Goal: Obtain resource: Obtain resource

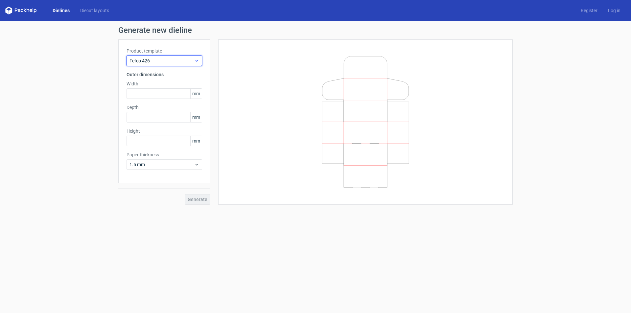
click at [156, 63] on span "Fefco 426" at bounding box center [161, 60] width 65 height 7
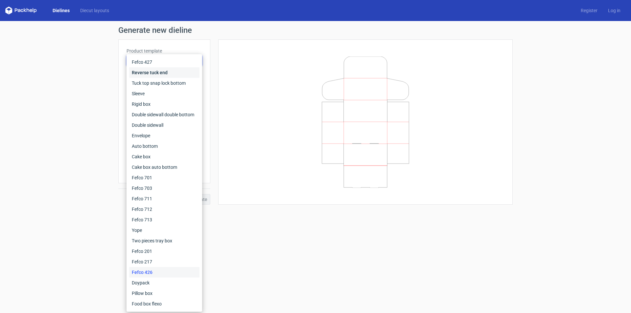
click at [163, 74] on div "Reverse tuck end" at bounding box center [164, 72] width 70 height 11
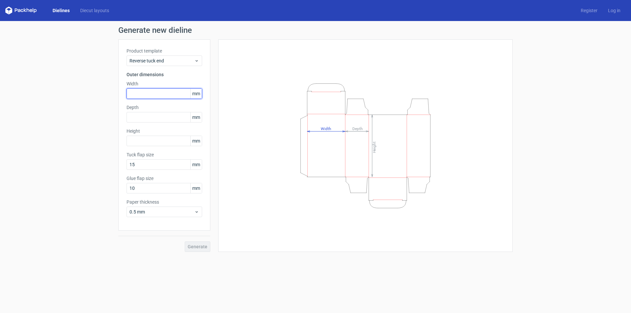
click at [159, 96] on input "text" at bounding box center [164, 93] width 76 height 11
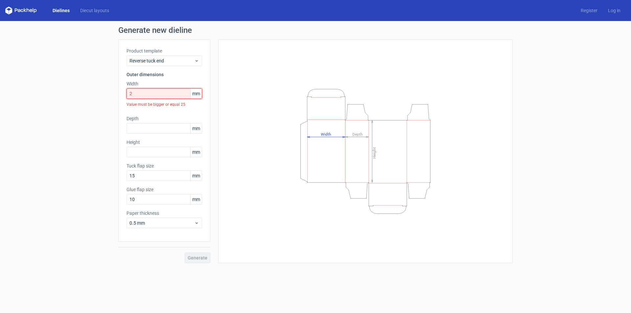
click at [140, 98] on input "2" at bounding box center [164, 93] width 76 height 11
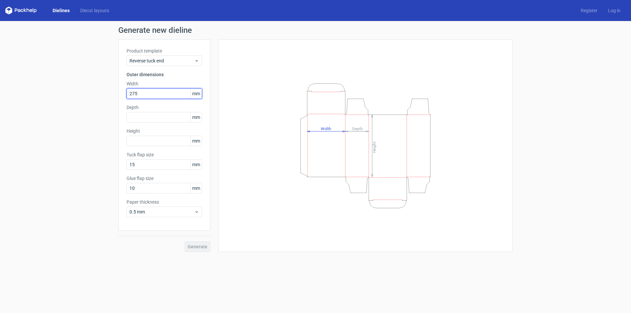
type input "275"
click at [140, 115] on input "text" at bounding box center [164, 117] width 76 height 11
type input "28"
click at [164, 137] on input "text" at bounding box center [164, 141] width 76 height 11
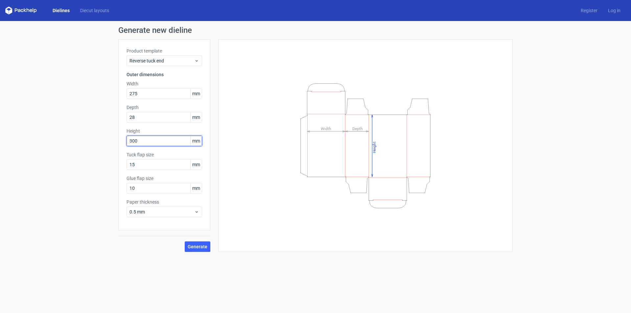
drag, startPoint x: 157, startPoint y: 138, endPoint x: 22, endPoint y: 151, distance: 135.3
click at [22, 156] on div "Generate new dieline Product template Reverse tuck end Outer dimensions Width 2…" at bounding box center [315, 139] width 631 height 236
type input "230"
click at [203, 248] on span "Generate" at bounding box center [198, 246] width 20 height 5
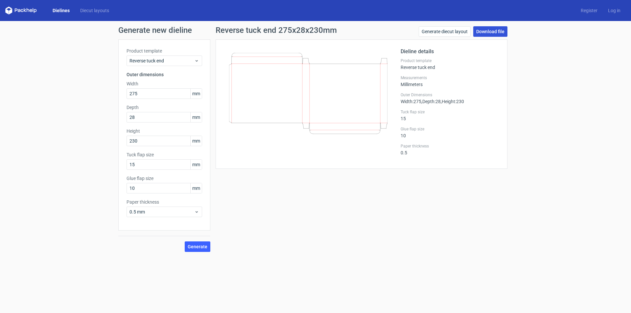
click at [498, 32] on link "Download file" at bounding box center [490, 31] width 34 height 11
drag, startPoint x: 155, startPoint y: 101, endPoint x: 151, endPoint y: 96, distance: 6.6
click at [152, 97] on div "Product template Reverse tuck end Outer dimensions Width 275 mm Depth 28 mm Hei…" at bounding box center [164, 134] width 92 height 191
click at [151, 96] on input "275" at bounding box center [164, 93] width 76 height 11
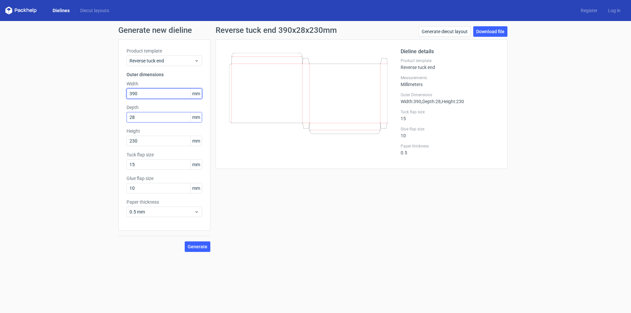
type input "390"
click at [162, 120] on input "28" at bounding box center [164, 117] width 76 height 11
type input "30"
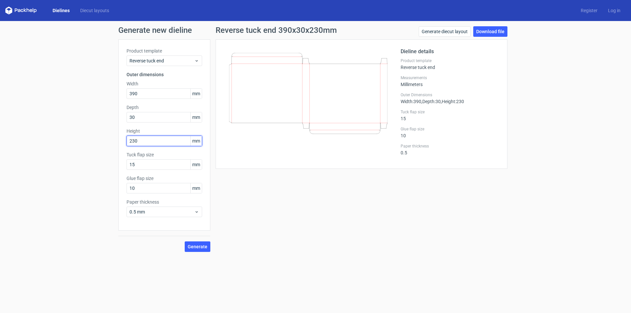
click at [162, 136] on input "230" at bounding box center [164, 141] width 76 height 11
type input "300"
click at [205, 251] on button "Generate" at bounding box center [198, 246] width 26 height 11
click at [503, 29] on link "Download file" at bounding box center [490, 31] width 34 height 11
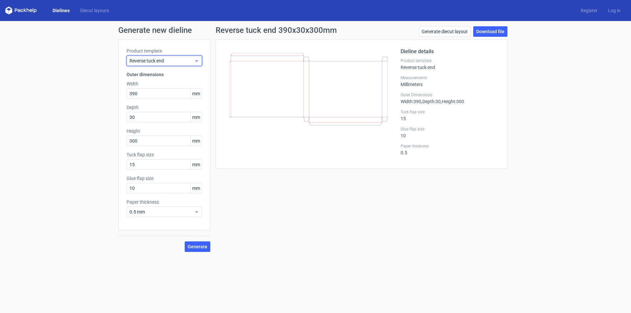
click at [185, 60] on span "Reverse tuck end" at bounding box center [161, 60] width 65 height 7
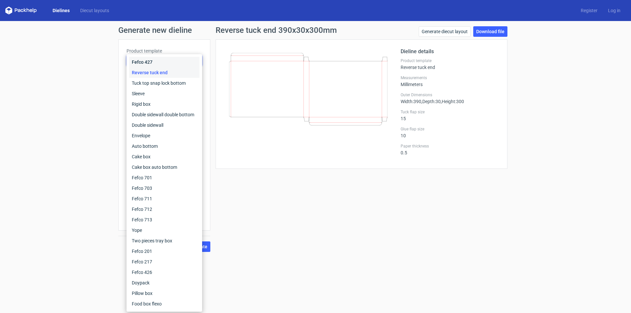
click at [168, 64] on div "Fefco 427" at bounding box center [164, 62] width 70 height 11
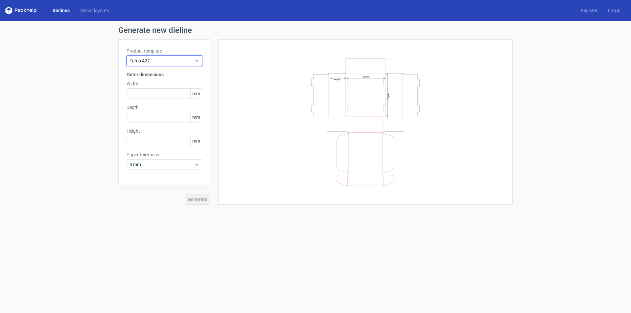
click at [171, 63] on span "Fefco 427" at bounding box center [161, 60] width 65 height 7
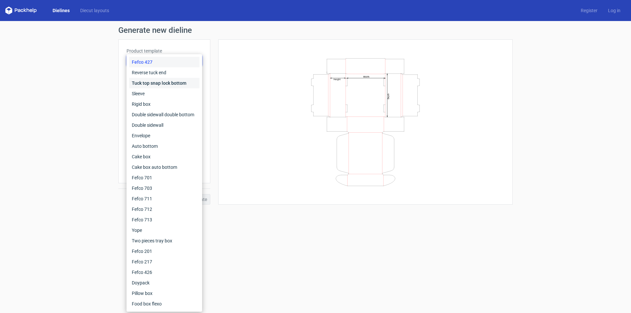
click at [165, 81] on div "Tuck top snap lock bottom" at bounding box center [164, 83] width 70 height 11
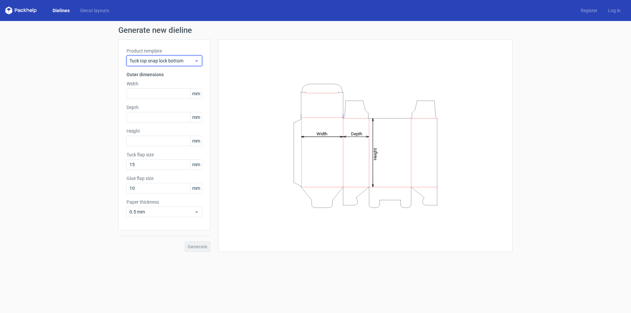
click at [168, 61] on span "Tuck top snap lock bottom" at bounding box center [161, 60] width 65 height 7
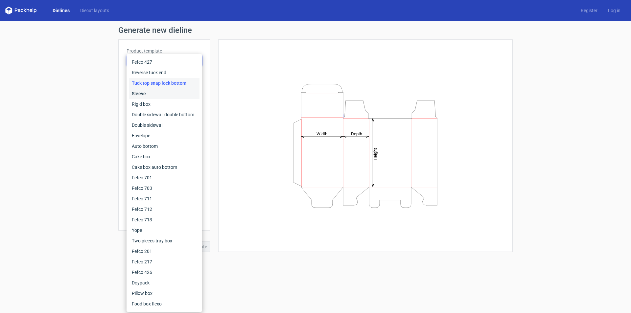
click at [167, 88] on div "Sleeve" at bounding box center [164, 93] width 70 height 11
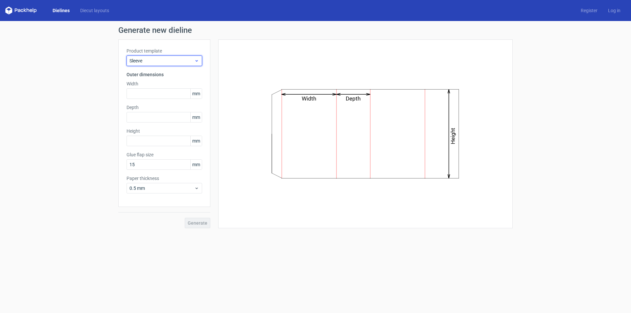
click at [160, 56] on div "Sleeve" at bounding box center [164, 61] width 76 height 11
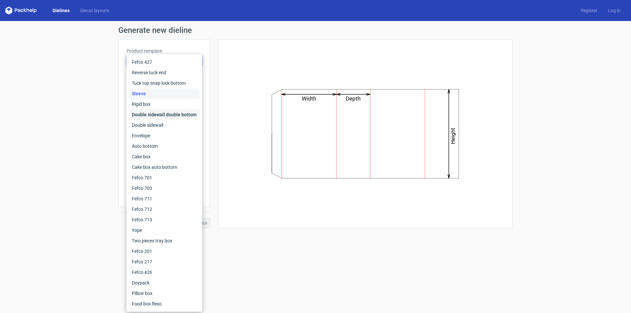
click at [148, 112] on div "Double sidewall double bottom" at bounding box center [164, 114] width 70 height 11
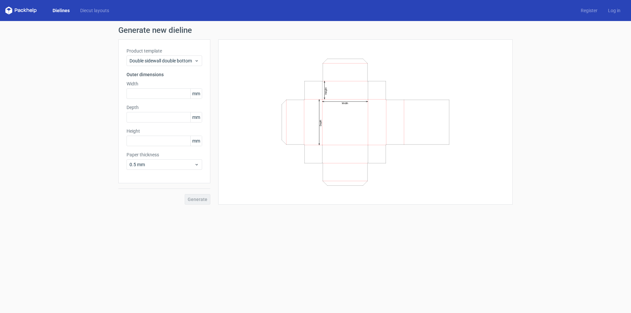
click at [169, 55] on div "Product template Double sidewall double bottom" at bounding box center [164, 57] width 76 height 18
click at [155, 61] on span "Double sidewall double bottom" at bounding box center [161, 60] width 65 height 7
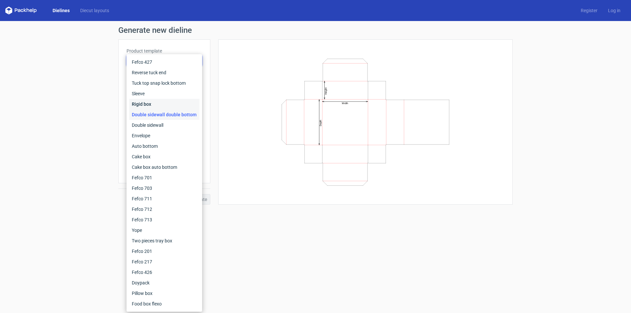
click at [155, 101] on div "Rigid box" at bounding box center [164, 104] width 70 height 11
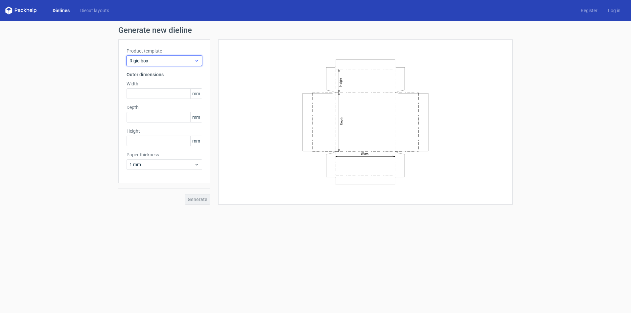
click at [152, 62] on span "Rigid box" at bounding box center [161, 60] width 65 height 7
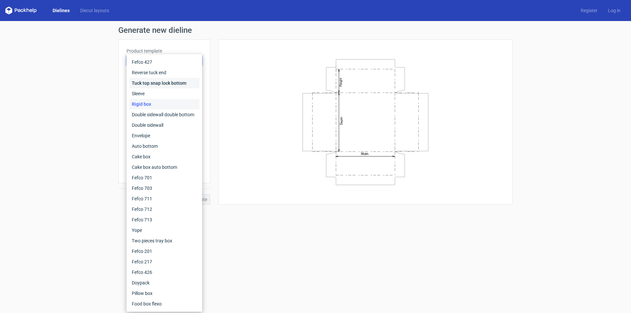
click at [150, 81] on div "Tuck top snap lock bottom" at bounding box center [164, 83] width 70 height 11
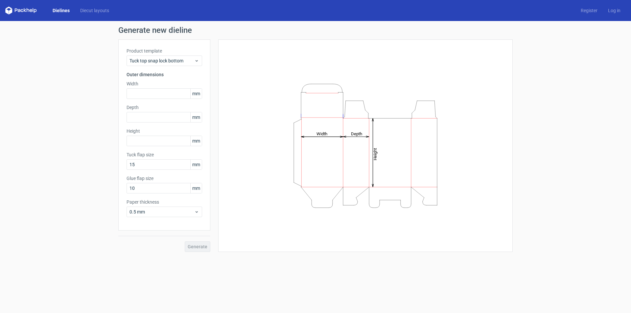
click at [149, 87] on div "Width mm" at bounding box center [164, 89] width 76 height 18
click at [149, 89] on input "text" at bounding box center [164, 93] width 76 height 11
type input "275"
click at [149, 118] on input "text" at bounding box center [164, 117] width 76 height 11
type input "28"
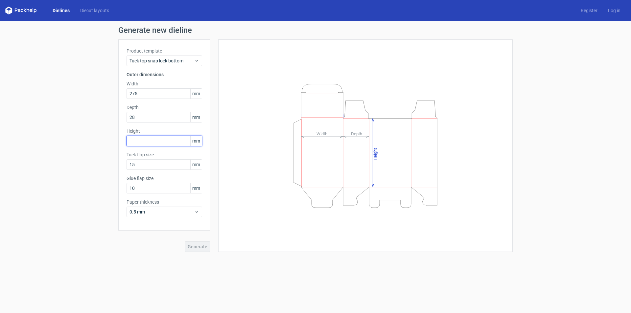
click at [147, 142] on input "text" at bounding box center [164, 141] width 76 height 11
type input "230"
click at [202, 251] on button "Generate" at bounding box center [198, 246] width 26 height 11
click at [198, 245] on circle at bounding box center [198, 247] width 8 height 8
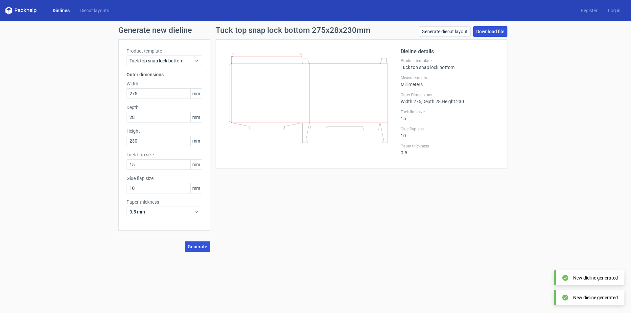
click at [480, 34] on link "Download file" at bounding box center [490, 31] width 34 height 11
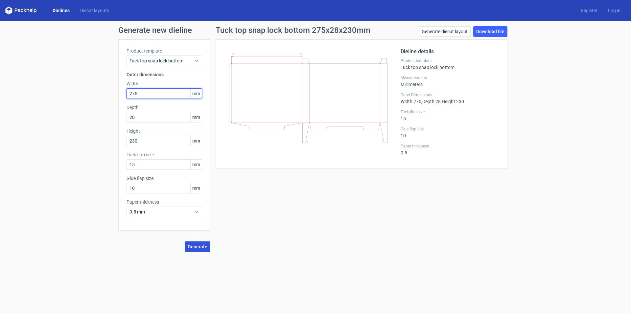
click at [145, 92] on input "275" at bounding box center [164, 93] width 76 height 11
type input "390"
click at [146, 115] on input "28" at bounding box center [164, 117] width 76 height 11
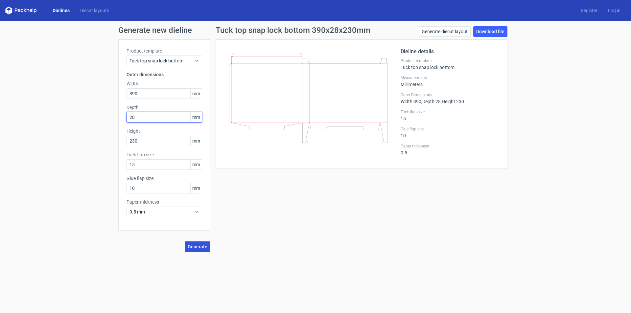
click at [146, 115] on input "28" at bounding box center [164, 117] width 76 height 11
type input "30"
click at [143, 135] on div "Height 230 mm" at bounding box center [164, 137] width 76 height 18
click at [157, 165] on input "15" at bounding box center [164, 164] width 76 height 11
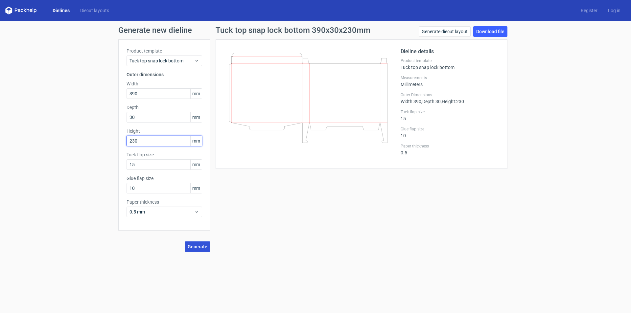
click at [154, 140] on input "230" at bounding box center [164, 141] width 76 height 11
type input "300"
click at [202, 245] on span "Generate" at bounding box center [198, 246] width 20 height 5
click at [482, 32] on link "Download file" at bounding box center [490, 31] width 34 height 11
